Goal: Task Accomplishment & Management: Use online tool/utility

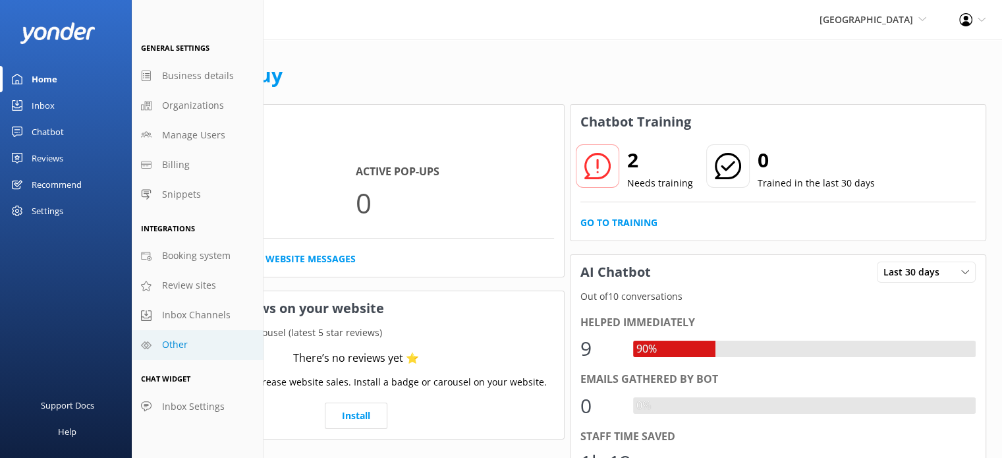
click at [200, 343] on link "Other" at bounding box center [198, 345] width 132 height 30
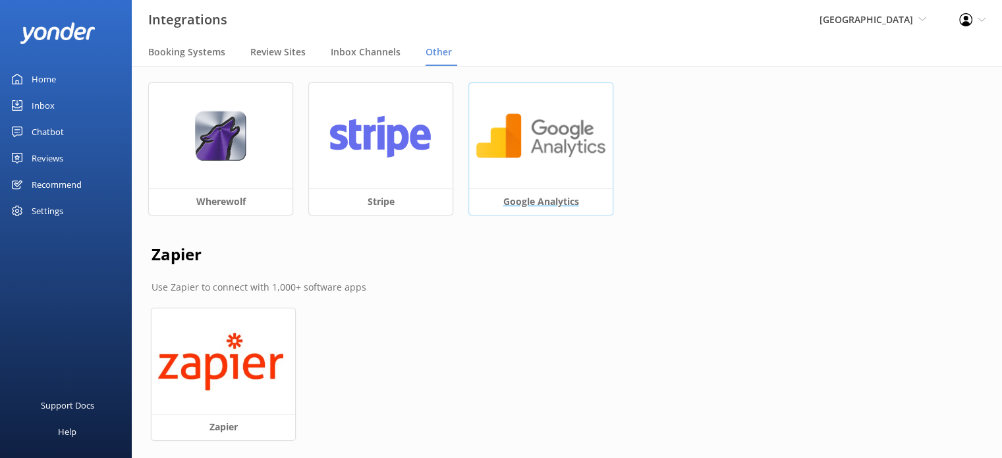
click at [533, 168] on div at bounding box center [541, 135] width 144 height 105
